Goal: Task Accomplishment & Management: Use online tool/utility

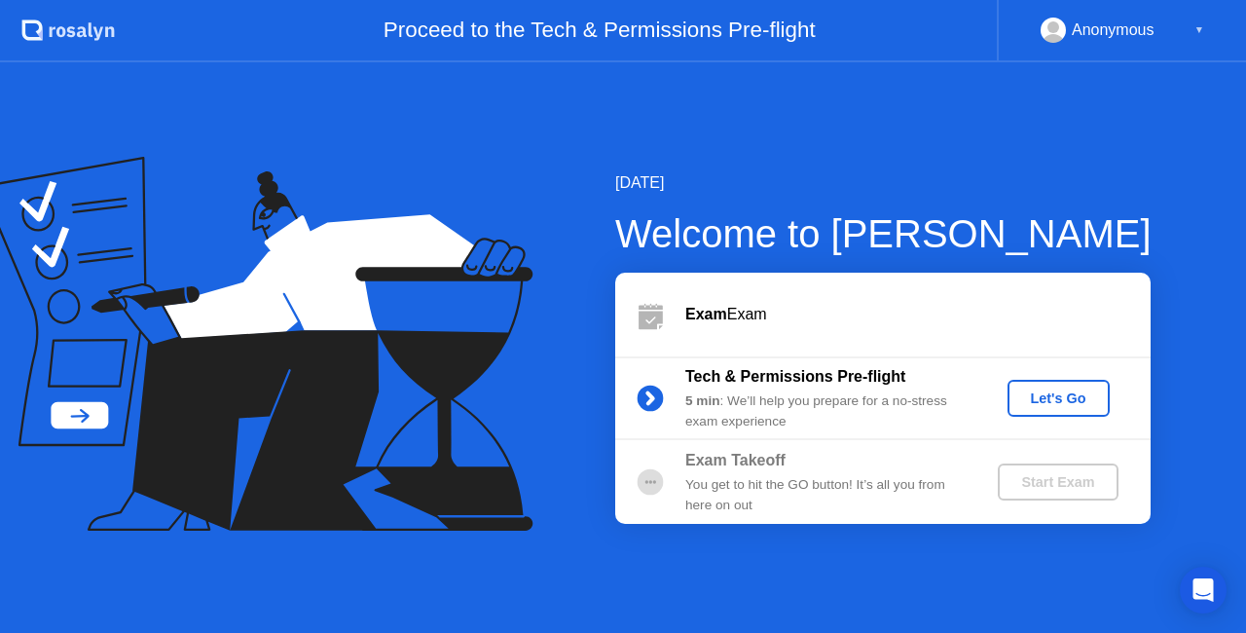
click at [1077, 398] on div "Let's Go" at bounding box center [1058, 398] width 87 height 16
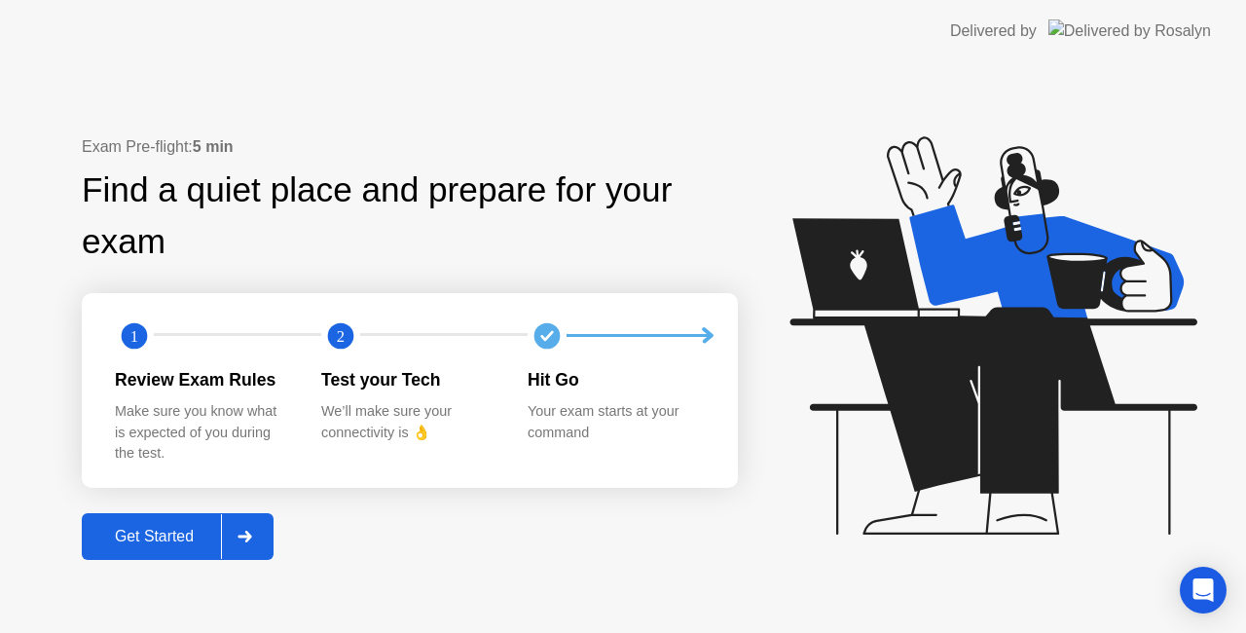
click at [175, 541] on div "Get Started" at bounding box center [154, 537] width 133 height 18
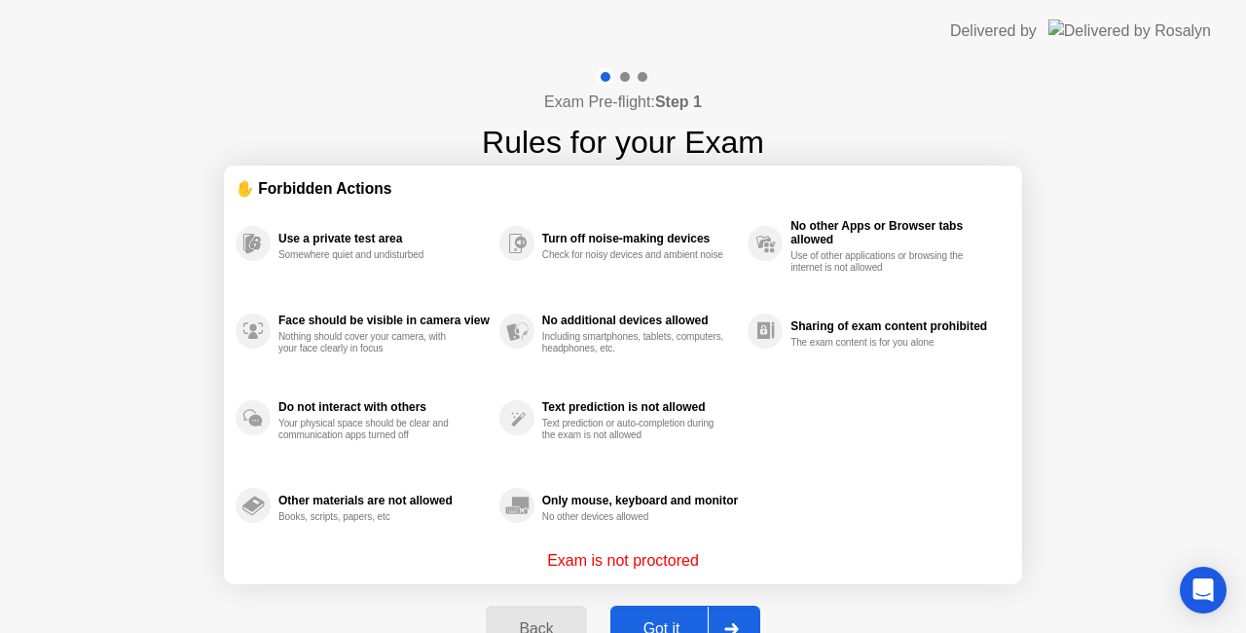
click at [660, 620] on div "Got it" at bounding box center [662, 629] width 92 height 18
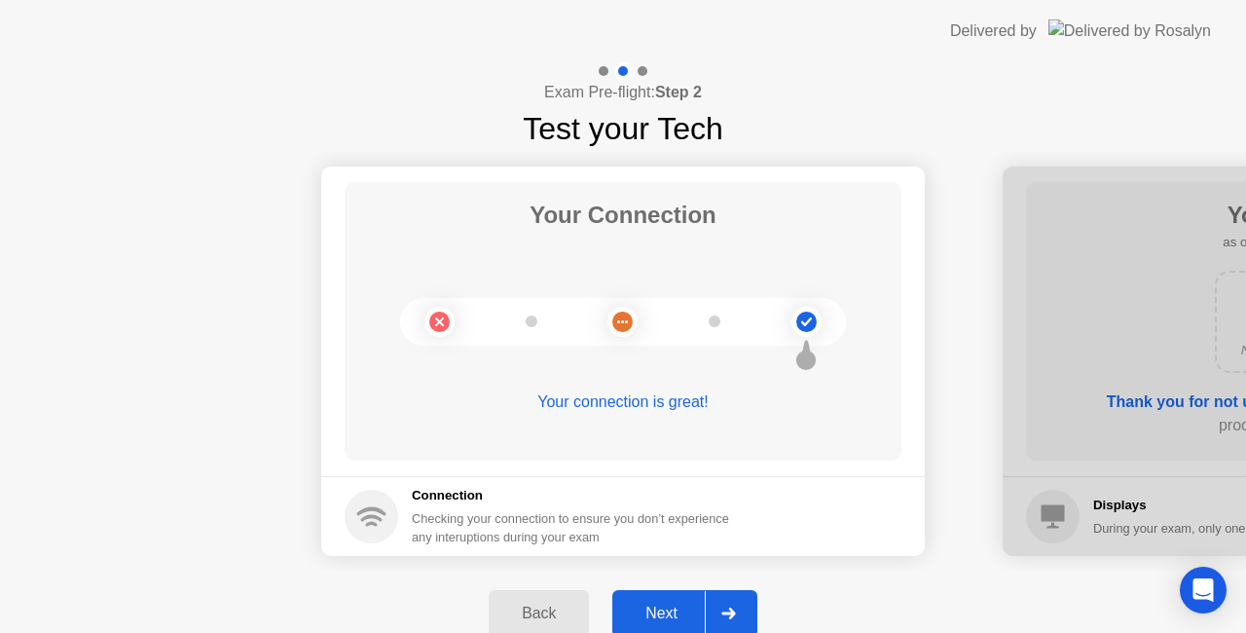
click at [660, 619] on div "Next" at bounding box center [661, 614] width 87 height 18
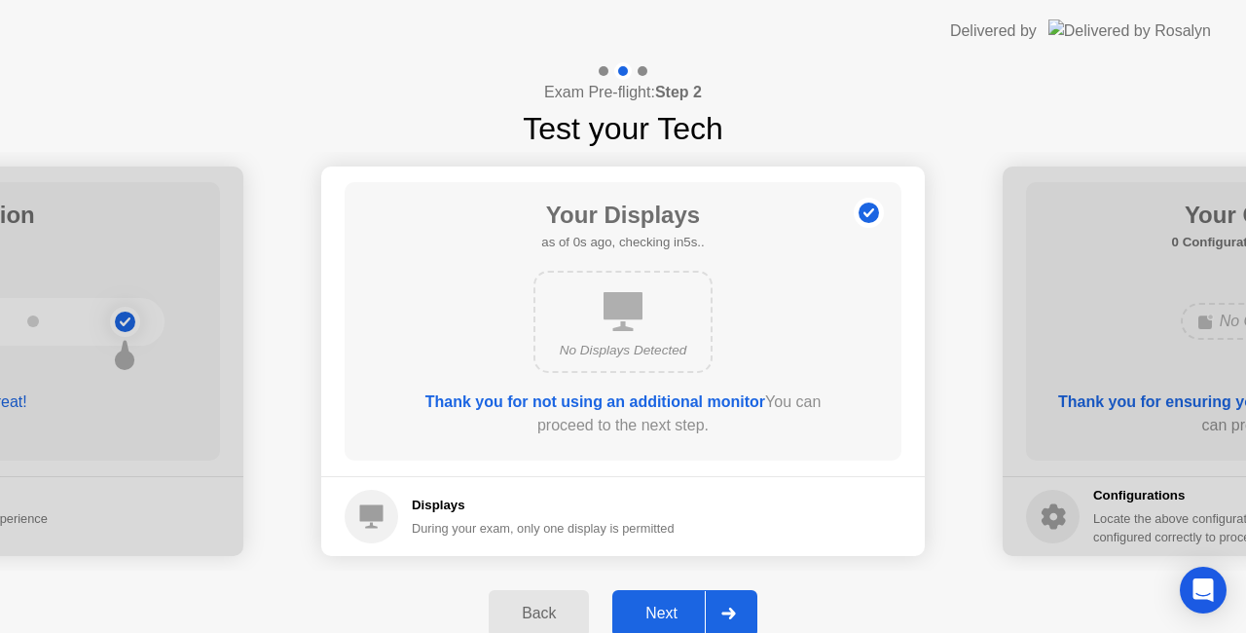
click at [660, 619] on div "Next" at bounding box center [661, 614] width 87 height 18
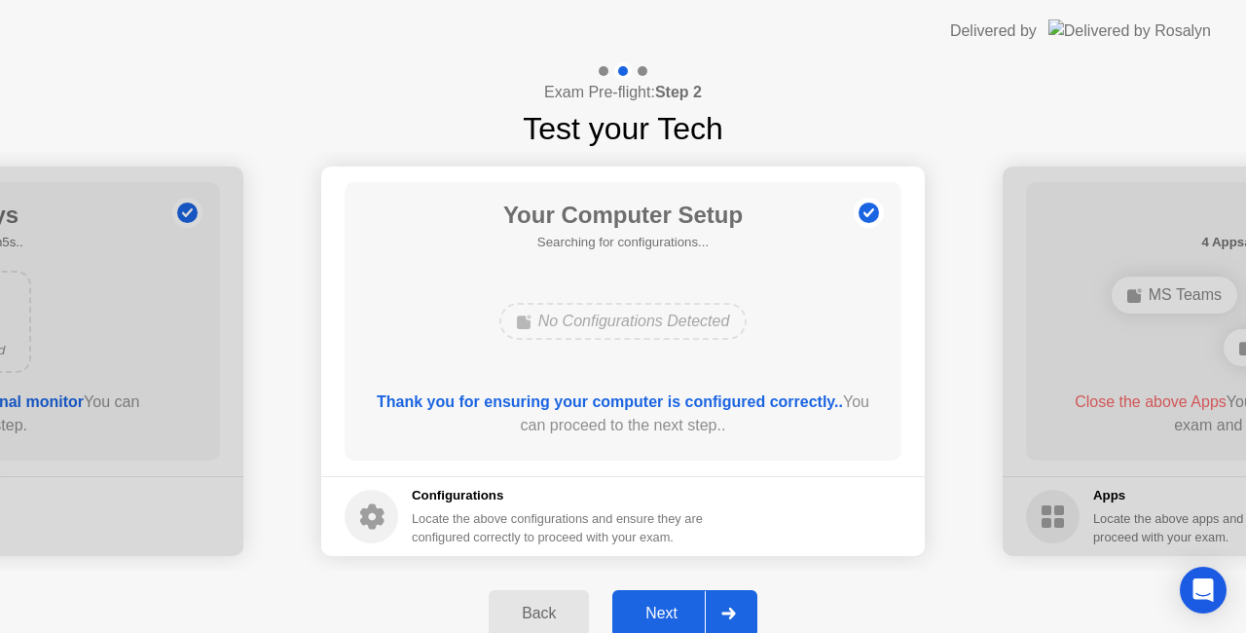
click at [660, 619] on div "Next" at bounding box center [661, 614] width 87 height 18
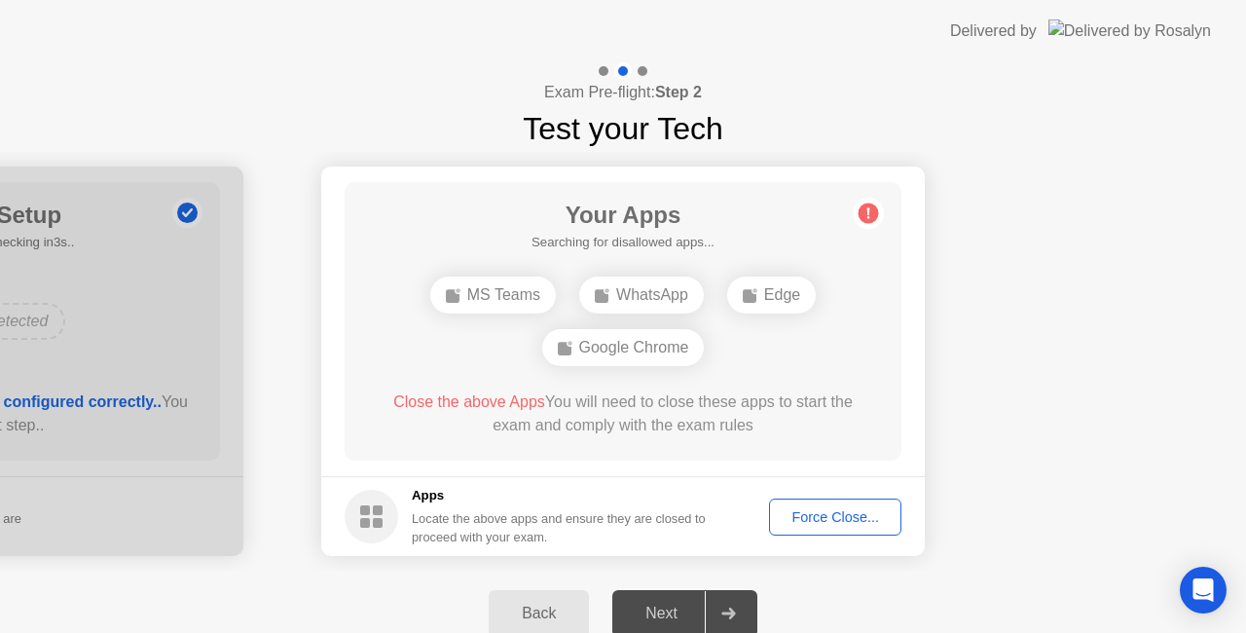
click at [830, 513] on div "Force Close..." at bounding box center [835, 517] width 119 height 16
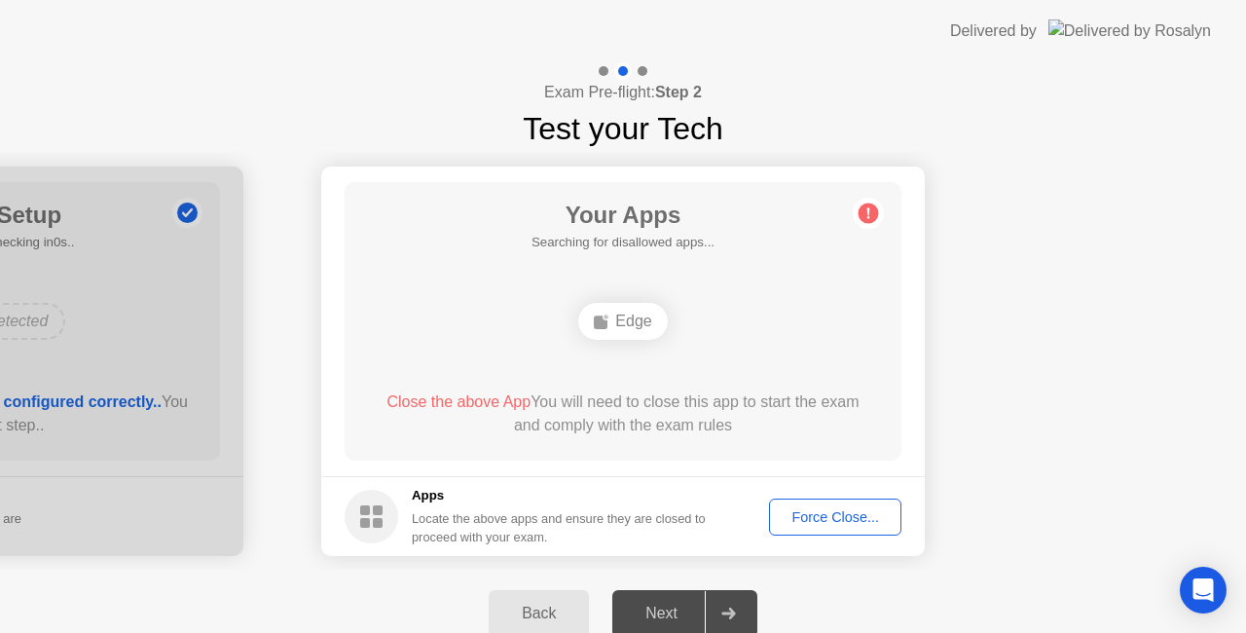
click at [653, 621] on div "Next" at bounding box center [661, 614] width 87 height 18
click at [839, 524] on div "Force Close..." at bounding box center [835, 517] width 119 height 16
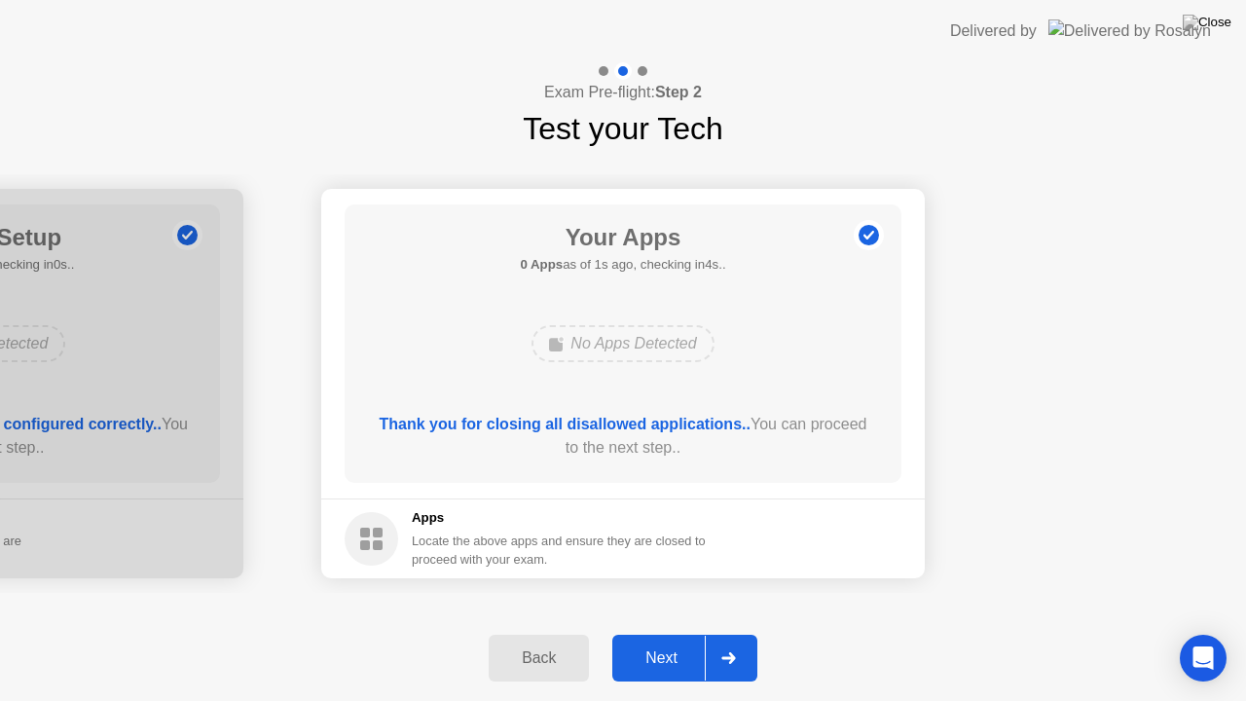
click at [684, 632] on div "Next" at bounding box center [661, 658] width 87 height 18
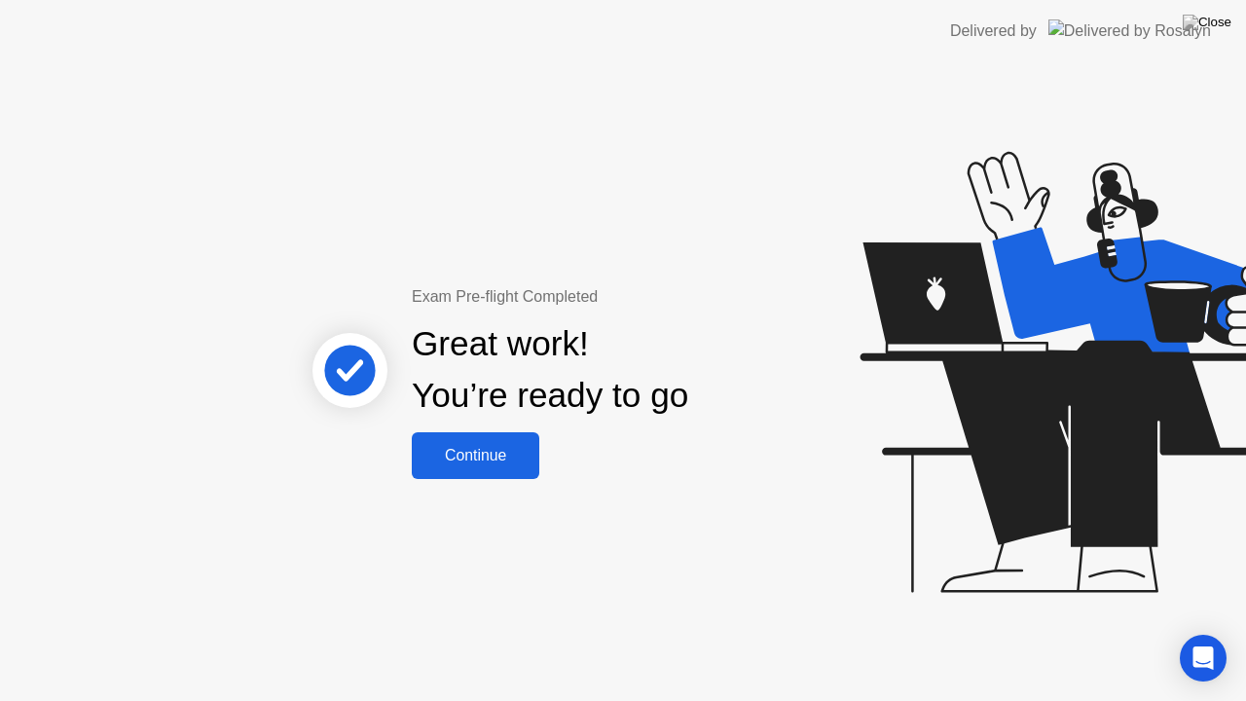
click at [491, 463] on div "Continue" at bounding box center [476, 456] width 116 height 18
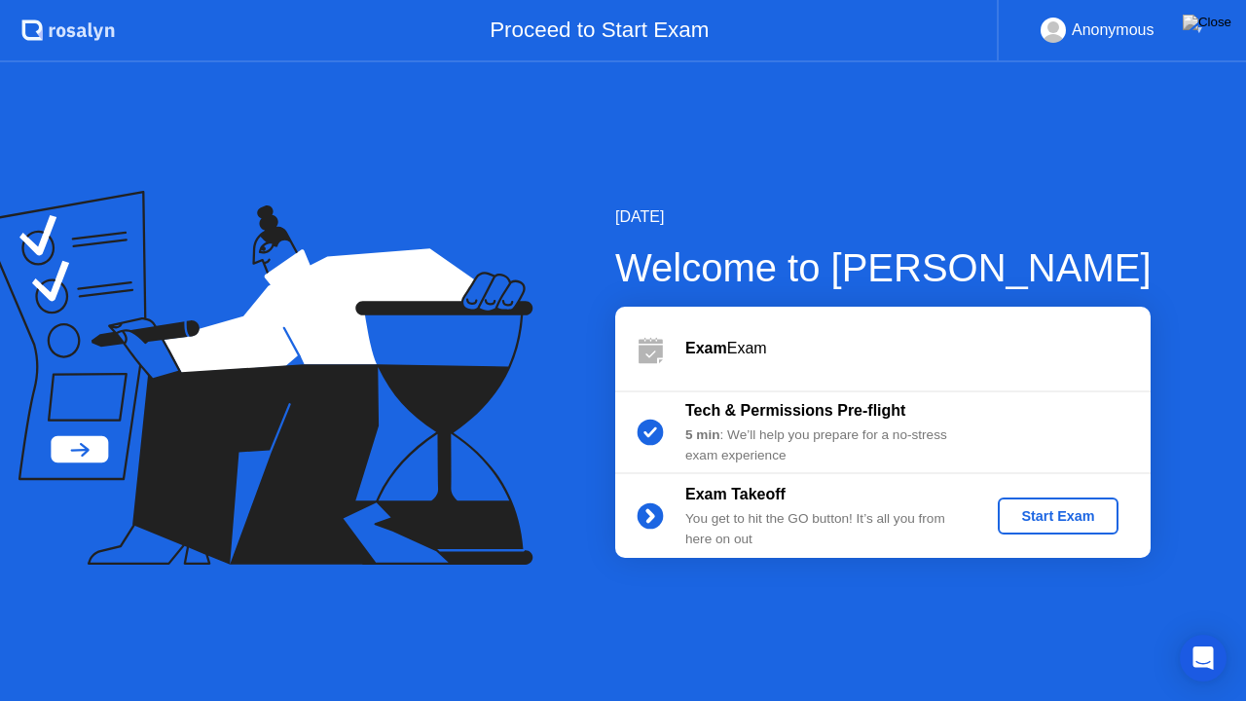
click at [1075, 516] on div "Start Exam" at bounding box center [1058, 516] width 104 height 16
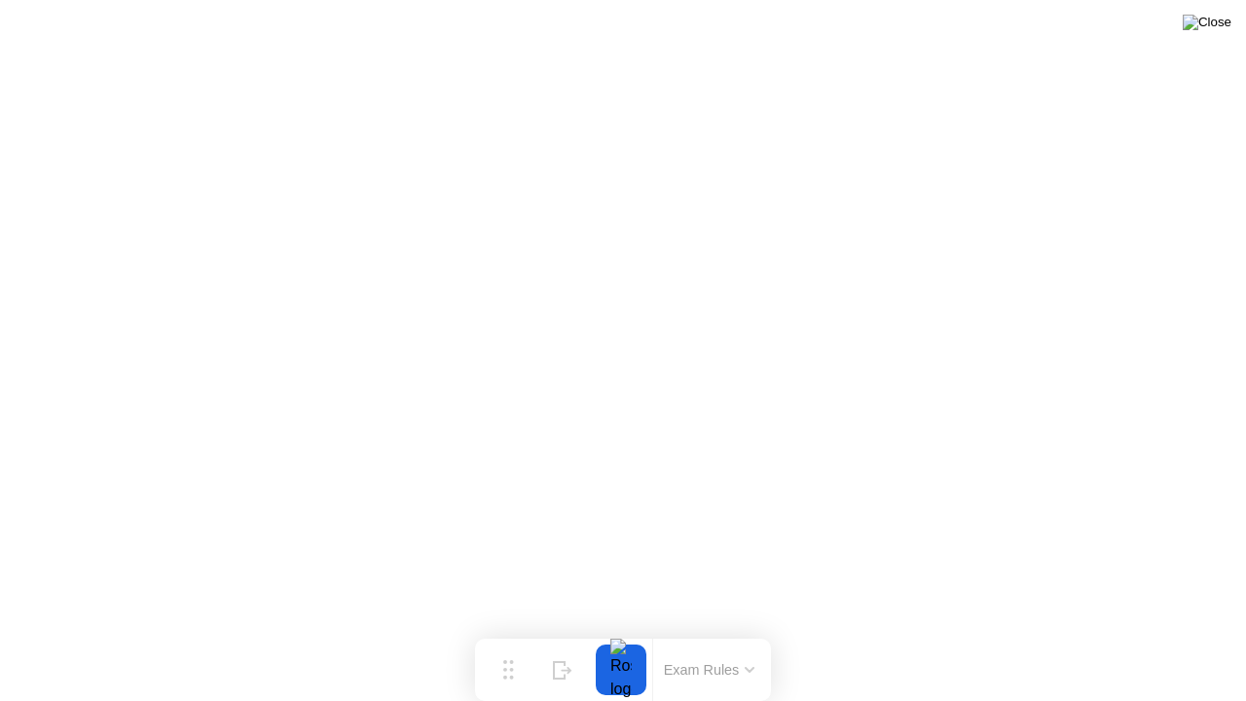
click at [1229, 25] on img at bounding box center [1207, 23] width 49 height 16
